Goal: Find specific page/section: Find specific page/section

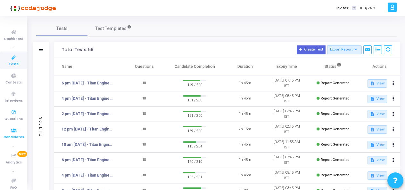
click at [10, 133] on icon at bounding box center [13, 131] width 13 height 8
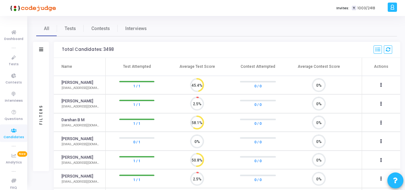
click at [39, 116] on div "Filters" at bounding box center [41, 115] width 6 height 71
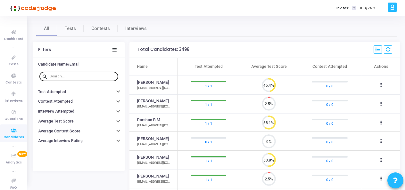
click at [72, 76] on input "text" at bounding box center [83, 77] width 66 height 4
click at [69, 24] on link "Tests" at bounding box center [70, 28] width 27 height 15
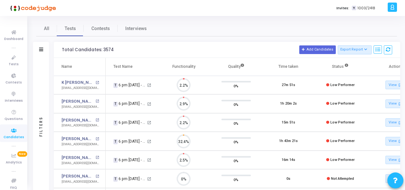
click at [42, 123] on div "Filters" at bounding box center [41, 126] width 6 height 71
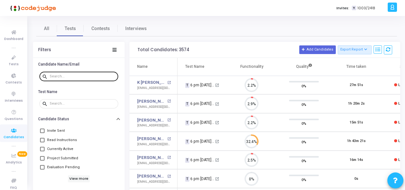
click at [71, 75] on input "text" at bounding box center [83, 77] width 66 height 4
